Goal: Complete application form

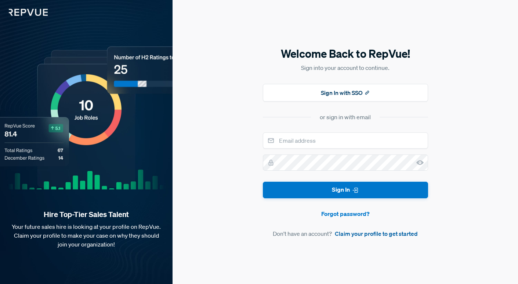
click at [373, 236] on link "Claim your profile to get started" at bounding box center [376, 233] width 83 height 9
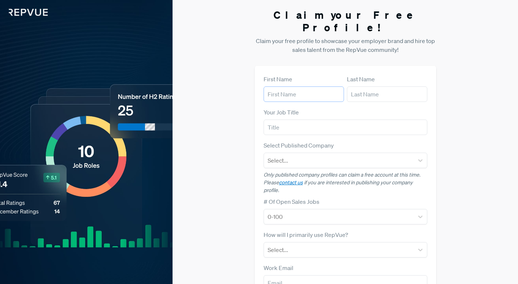
click at [303, 86] on input "text" at bounding box center [304, 93] width 80 height 15
type input "[PERSON_NAME]"
type input "[EMAIL_ADDRESS][DOMAIN_NAME]"
click at [306, 119] on input "text" at bounding box center [346, 126] width 164 height 15
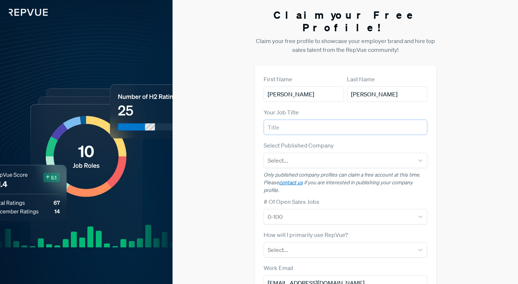
scroll to position [11, 0]
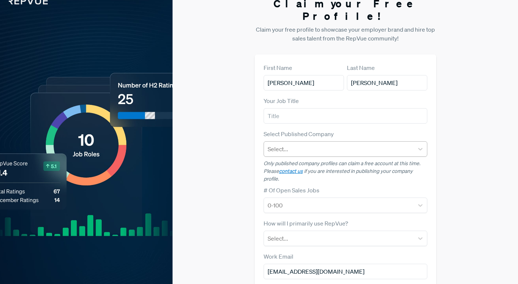
click at [287, 144] on div at bounding box center [339, 149] width 143 height 10
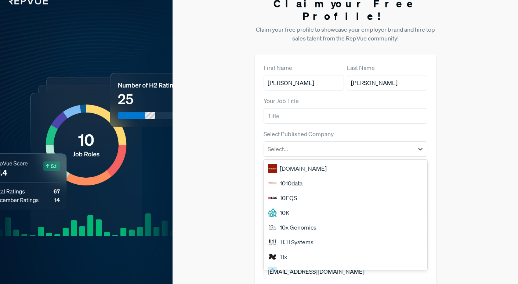
click at [238, 136] on div "Claim your Free Profile! Claim your free profile to showcase your employer bran…" at bounding box center [346, 182] width 346 height 386
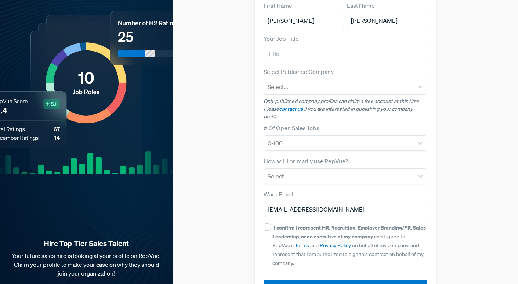
scroll to position [82, 0]
